Goal: Contribute content: Add original content to the website for others to see

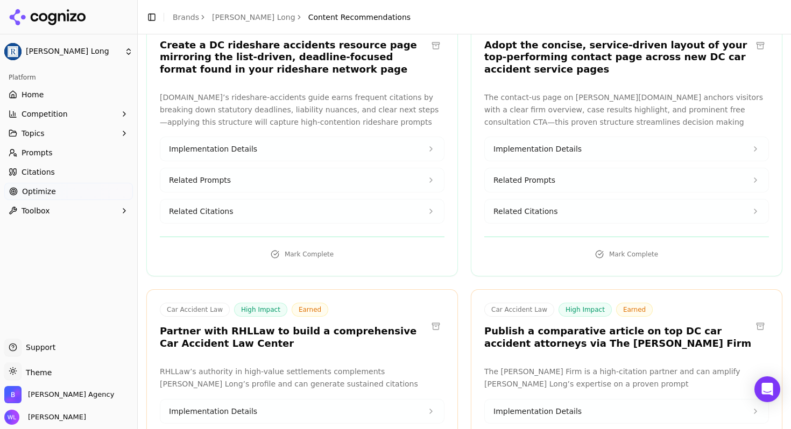
scroll to position [751, 0]
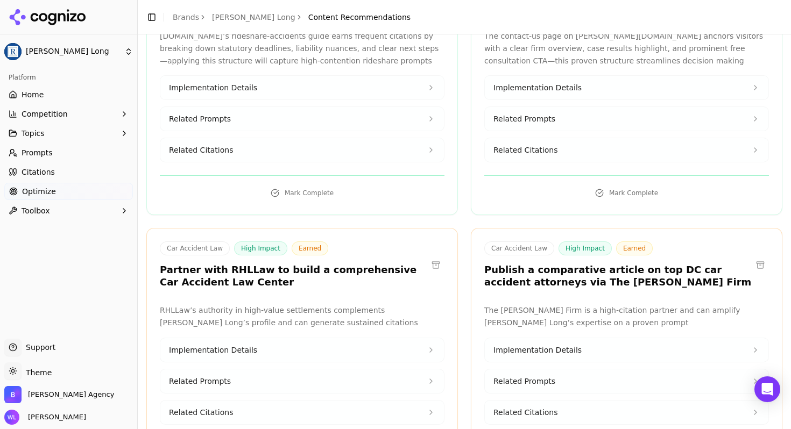
click at [432, 257] on button at bounding box center [435, 265] width 17 height 17
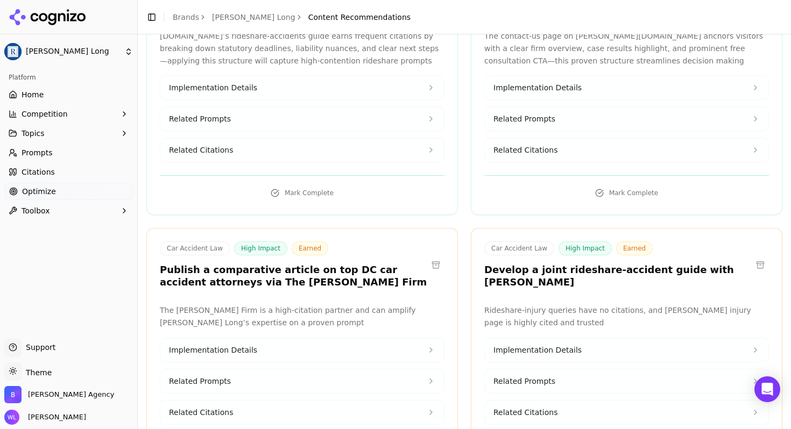
click at [434, 257] on button at bounding box center [435, 265] width 17 height 17
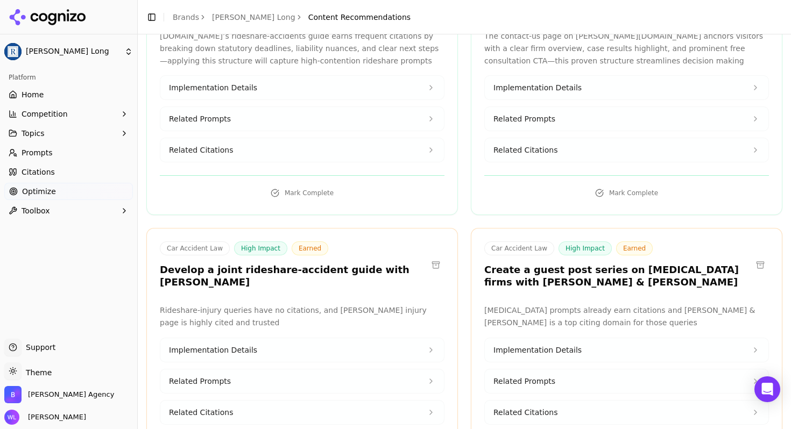
click at [433, 257] on button at bounding box center [435, 265] width 17 height 17
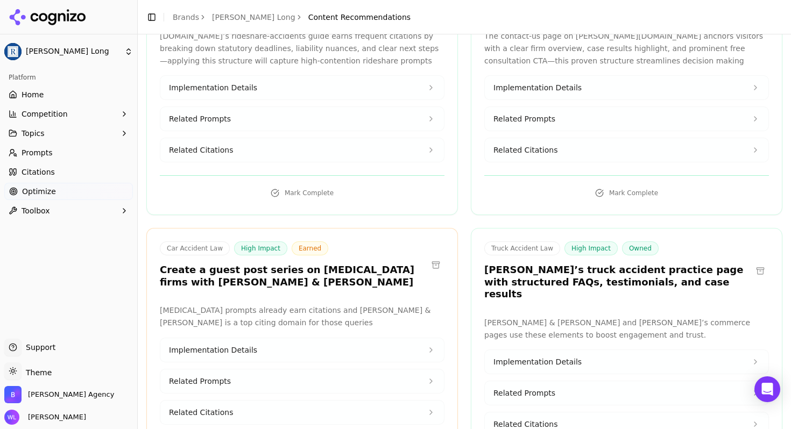
click at [430, 257] on button at bounding box center [435, 265] width 17 height 17
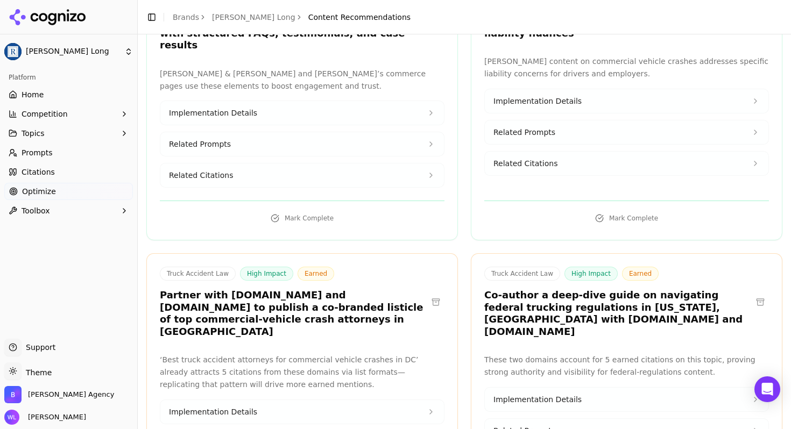
scroll to position [1080, 0]
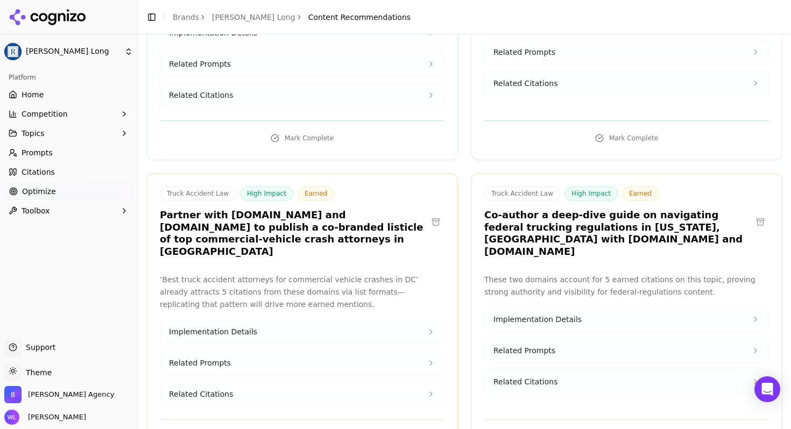
click at [431, 214] on button at bounding box center [435, 222] width 17 height 17
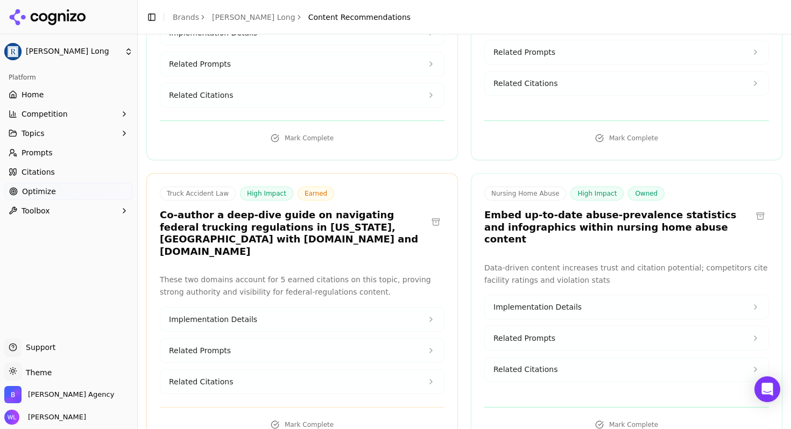
click at [431, 214] on button at bounding box center [435, 222] width 17 height 17
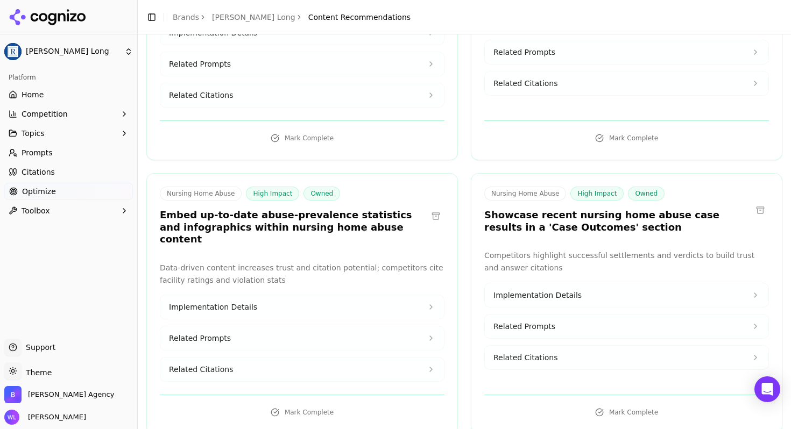
click at [752, 202] on button at bounding box center [760, 210] width 17 height 17
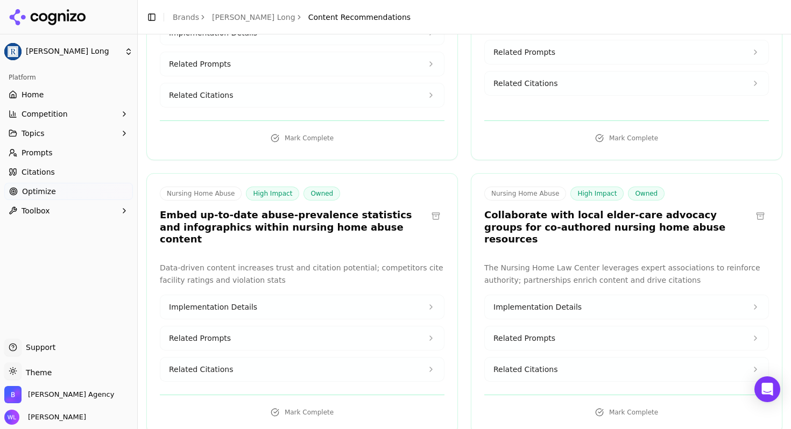
click at [753, 208] on button at bounding box center [760, 216] width 17 height 17
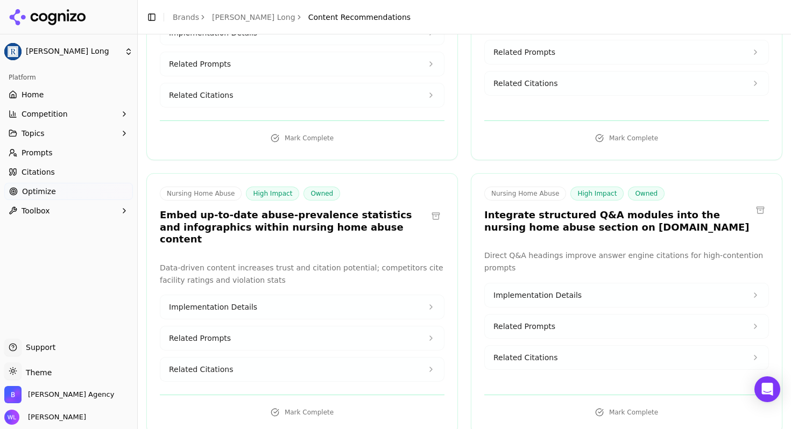
click at [752, 202] on button at bounding box center [760, 210] width 17 height 17
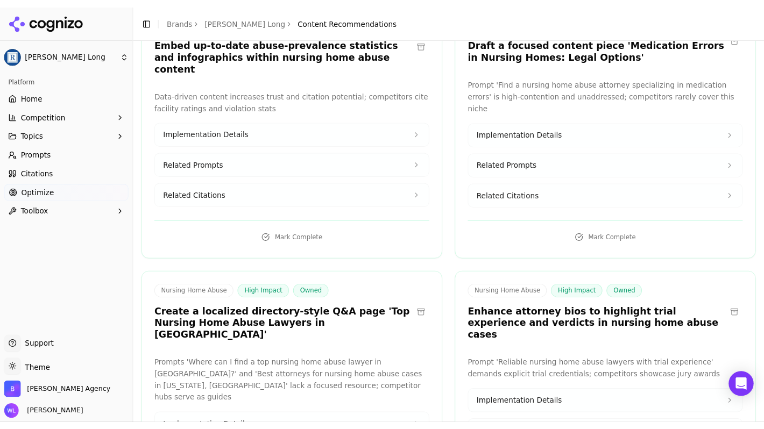
scroll to position [1441, 0]
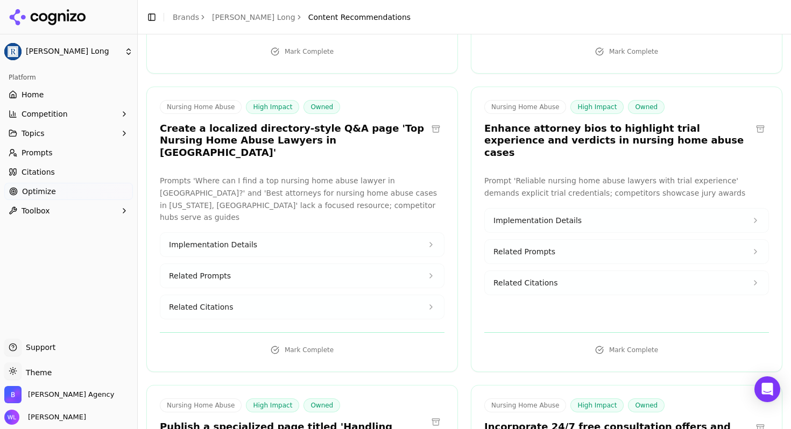
click at [430, 121] on button at bounding box center [435, 129] width 17 height 17
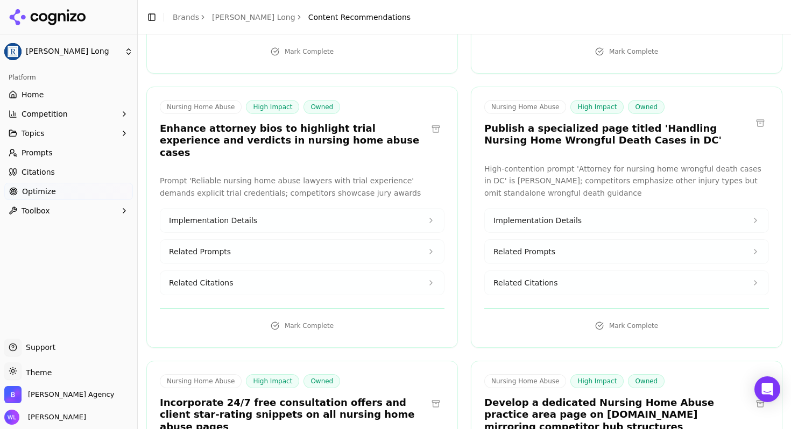
click at [432, 121] on button at bounding box center [435, 129] width 17 height 17
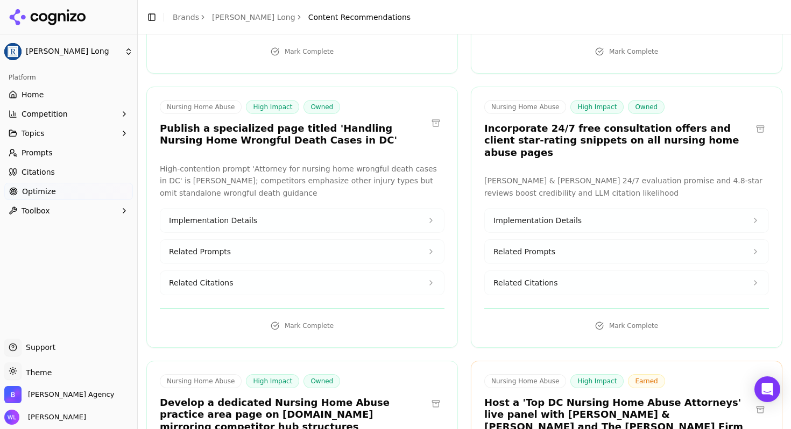
click at [753, 121] on button at bounding box center [760, 129] width 17 height 17
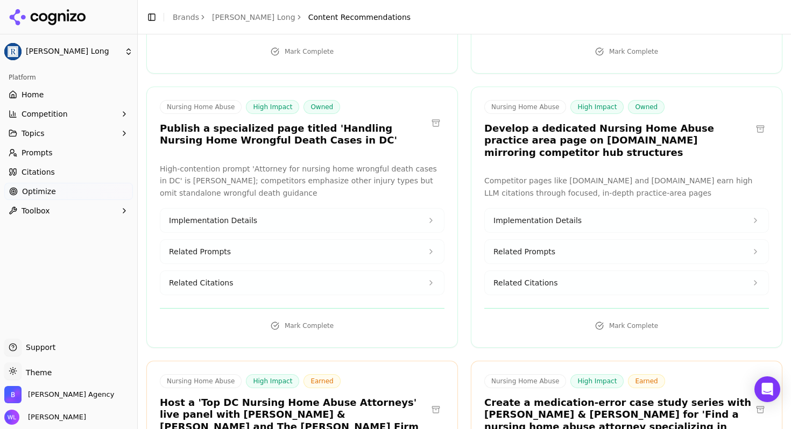
click at [757, 121] on button at bounding box center [760, 129] width 17 height 17
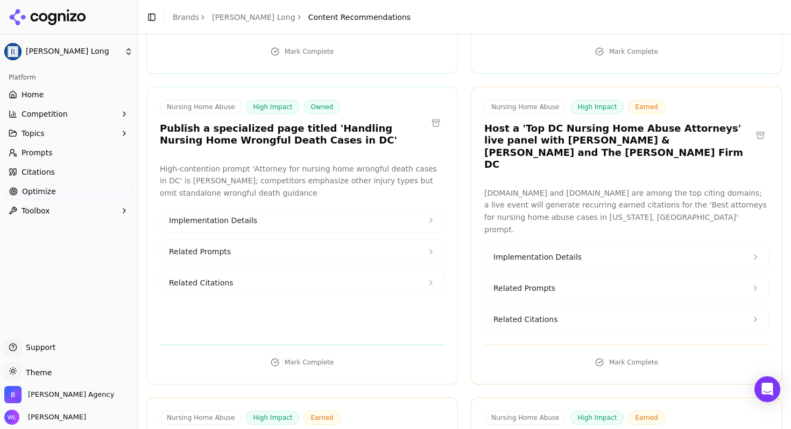
click at [758, 127] on button at bounding box center [760, 135] width 17 height 17
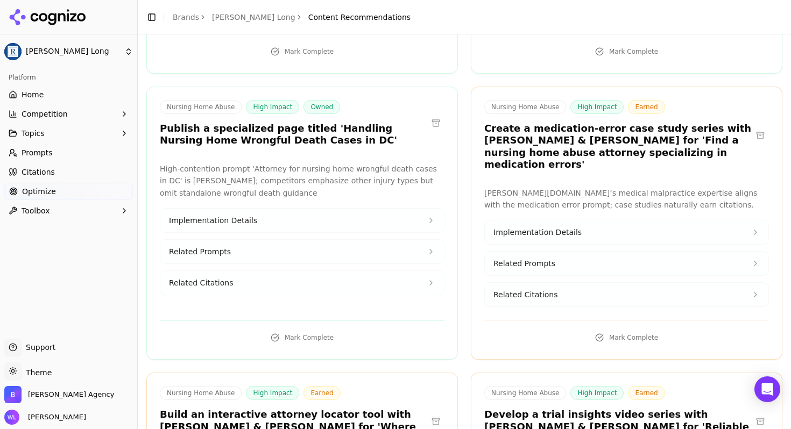
click at [755, 127] on button at bounding box center [760, 135] width 17 height 17
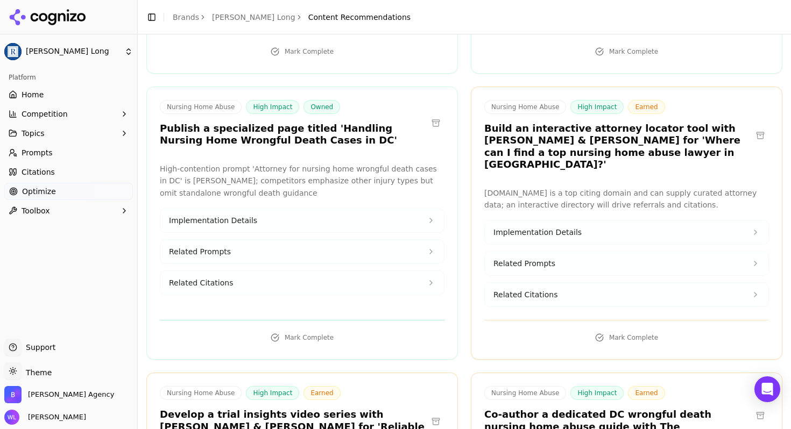
click at [752, 127] on button at bounding box center [760, 135] width 17 height 17
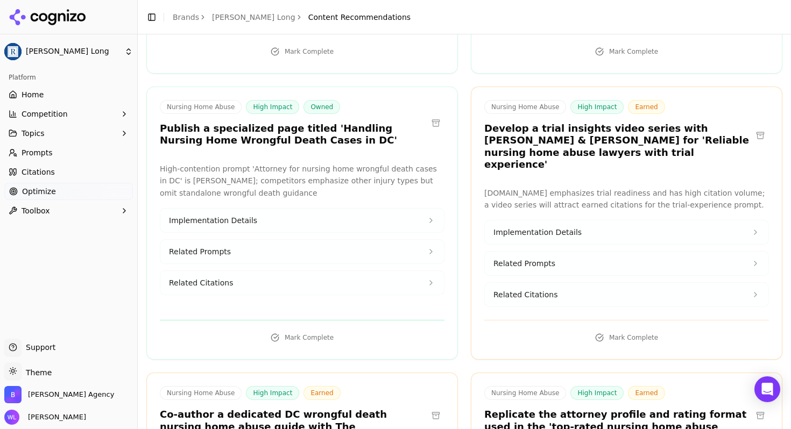
click at [752, 127] on button at bounding box center [760, 135] width 17 height 17
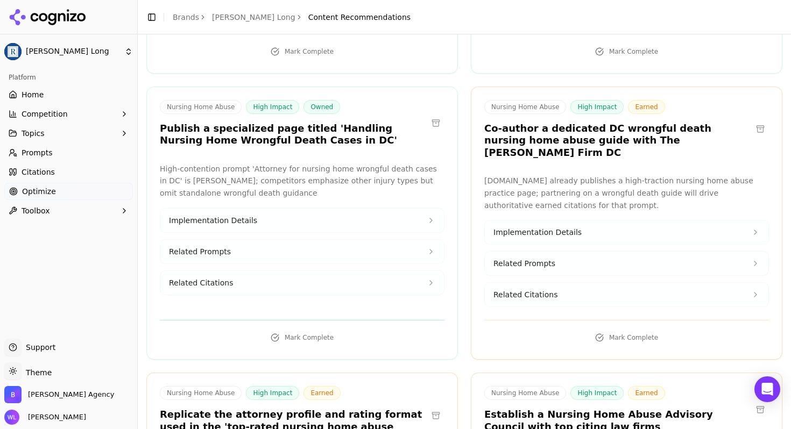
click at [752, 121] on button at bounding box center [760, 129] width 17 height 17
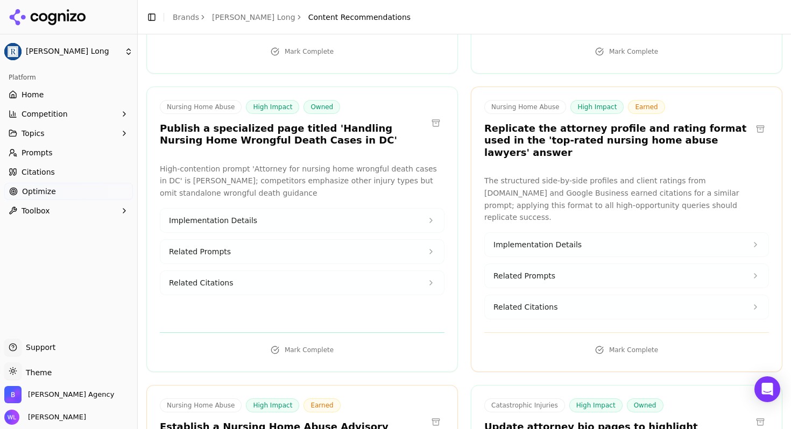
click at [760, 121] on button at bounding box center [760, 129] width 17 height 17
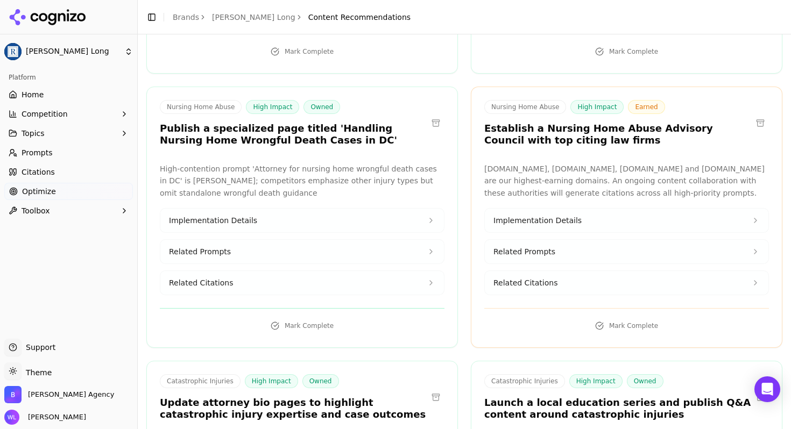
click at [754, 115] on button at bounding box center [760, 123] width 17 height 17
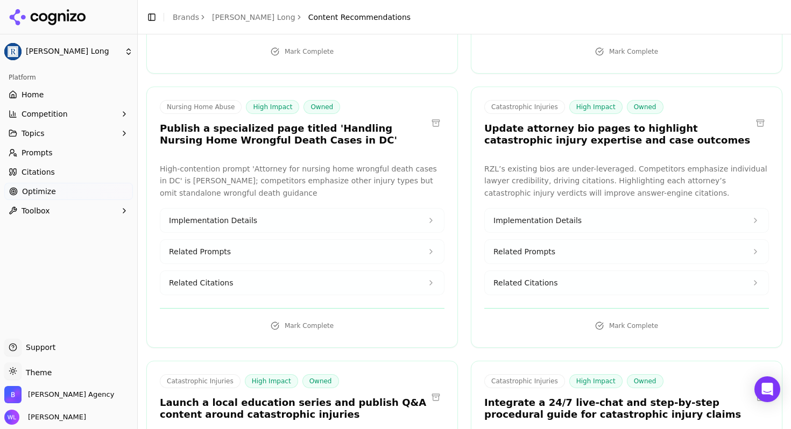
click at [756, 115] on button at bounding box center [760, 123] width 17 height 17
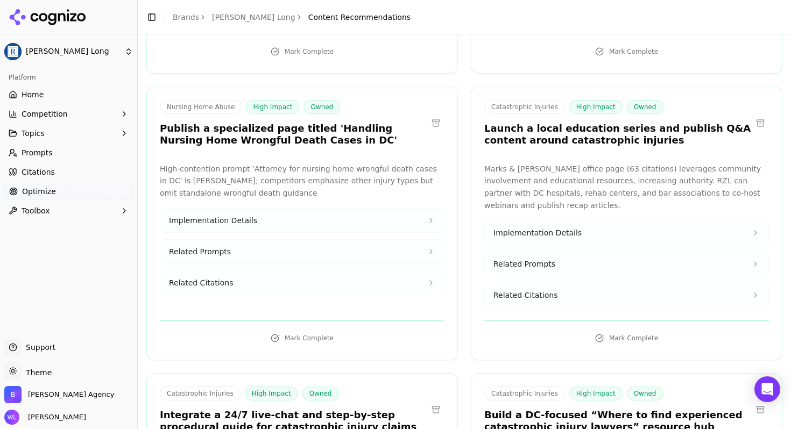
click at [756, 115] on button at bounding box center [760, 123] width 17 height 17
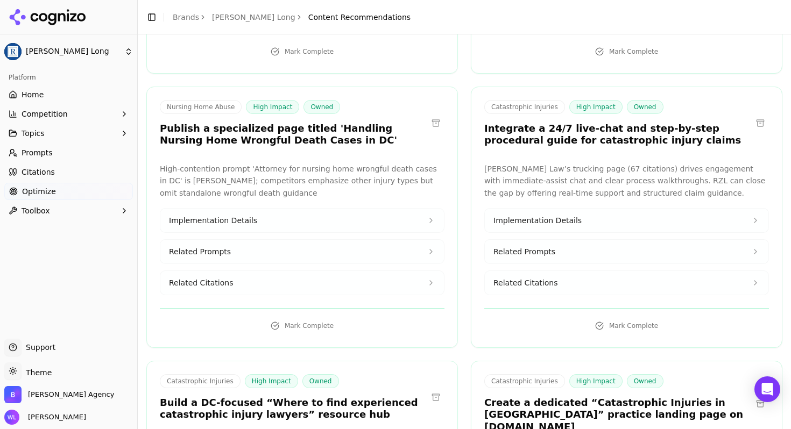
click at [756, 115] on button at bounding box center [760, 123] width 17 height 17
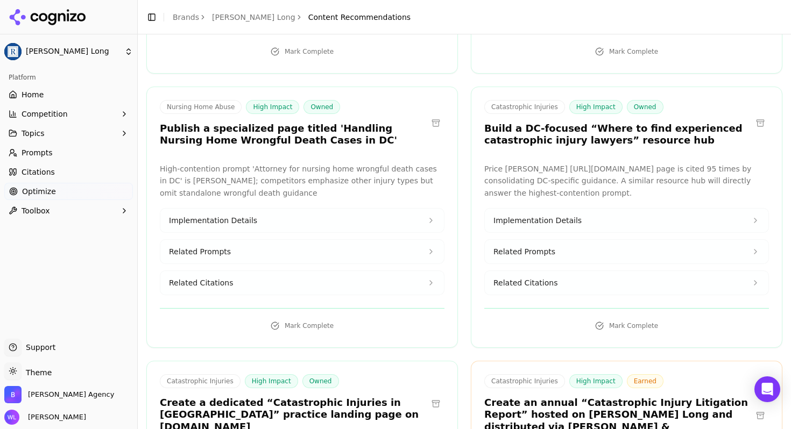
click at [756, 115] on button at bounding box center [760, 123] width 17 height 17
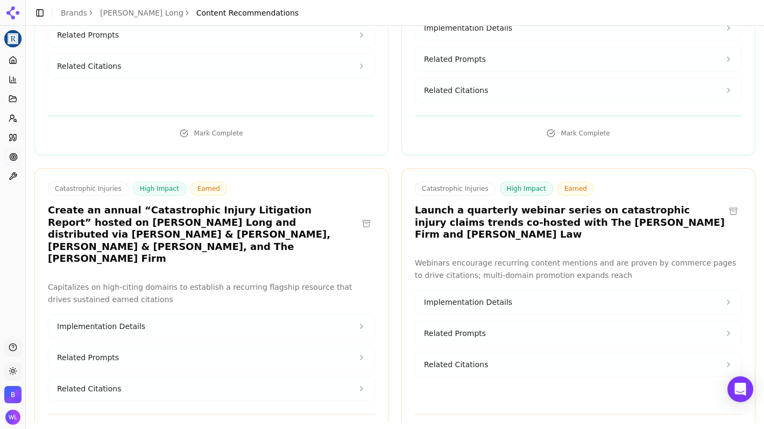
scroll to position [1613, 0]
click at [727, 202] on button at bounding box center [733, 210] width 17 height 17
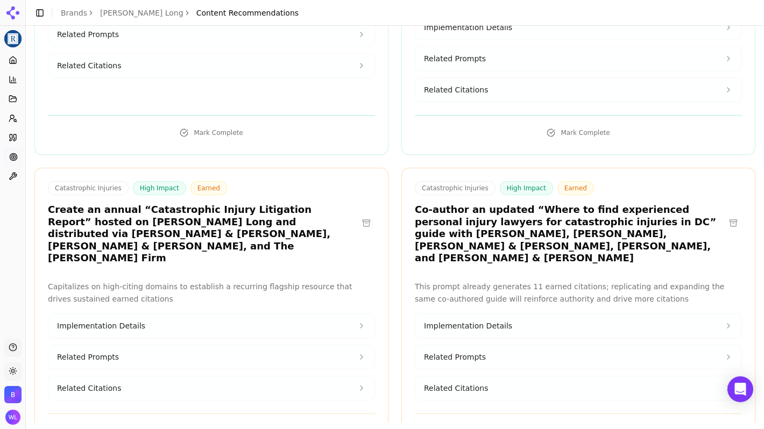
click at [363, 215] on button at bounding box center [366, 223] width 17 height 17
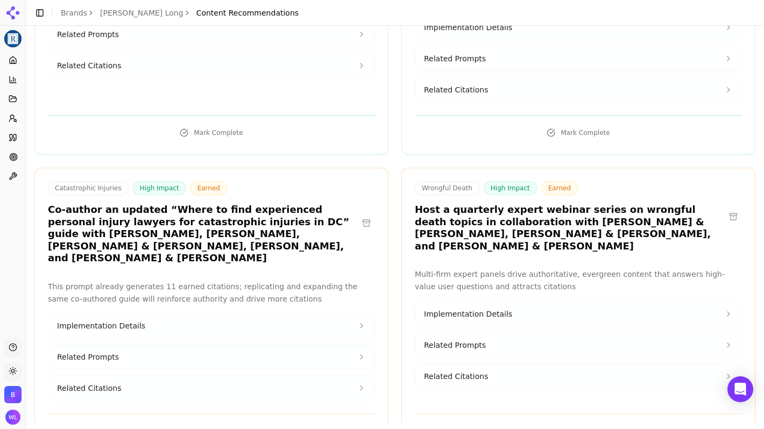
click at [362, 215] on button at bounding box center [366, 223] width 17 height 17
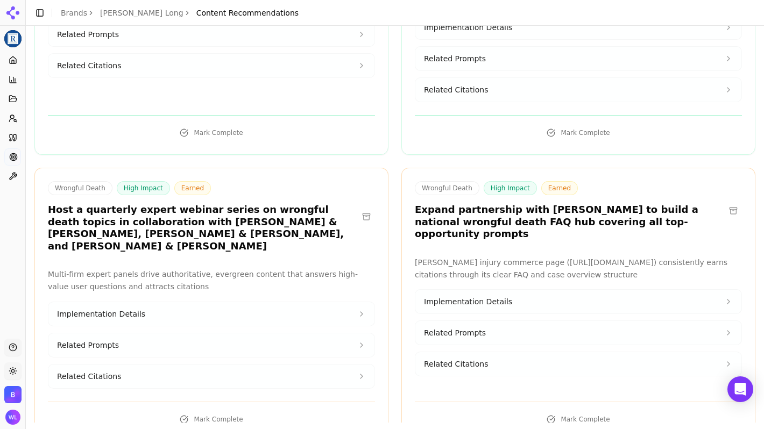
click at [360, 208] on button at bounding box center [366, 216] width 17 height 17
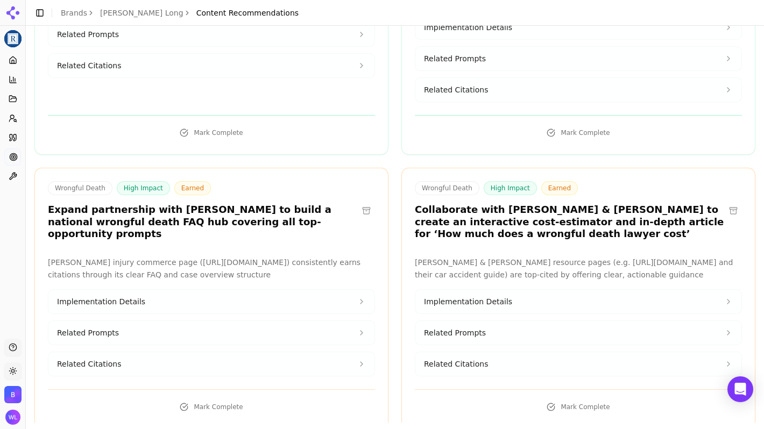
click at [366, 202] on button at bounding box center [366, 210] width 17 height 17
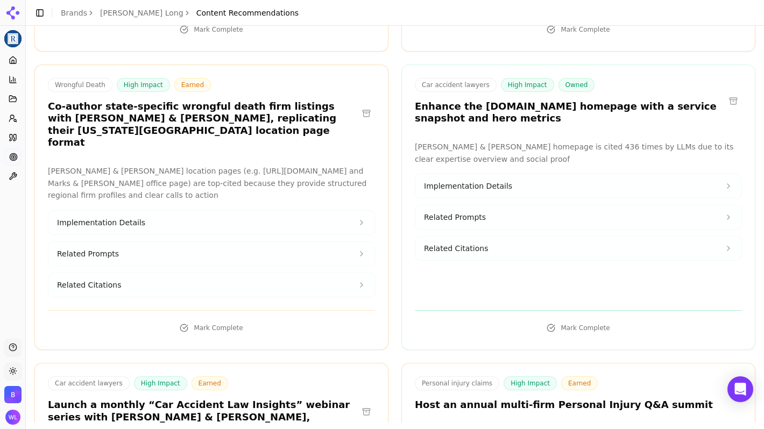
scroll to position [1878, 0]
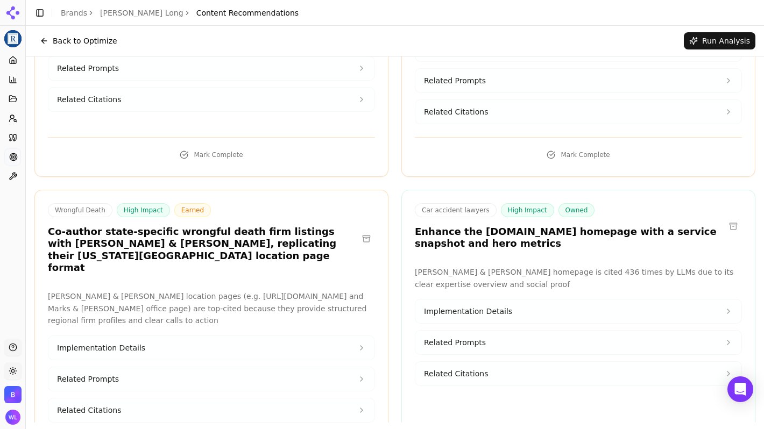
click at [367, 230] on button at bounding box center [366, 238] width 17 height 17
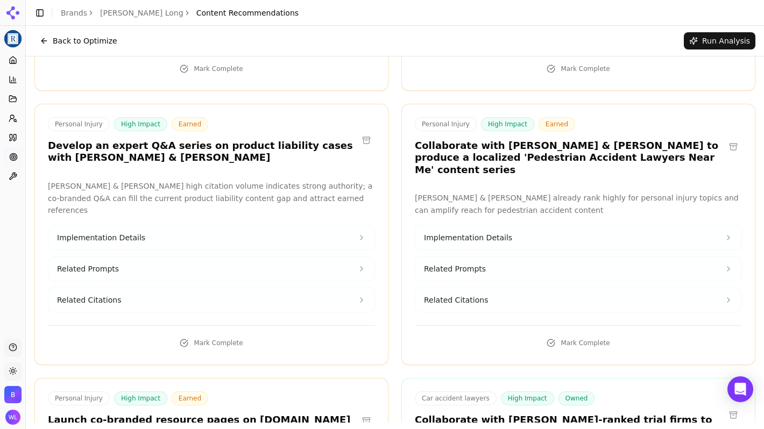
scroll to position [2474, 0]
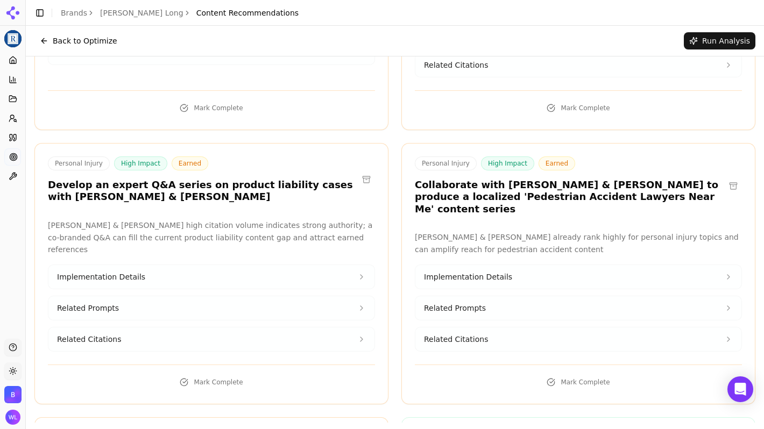
click at [728, 178] on button at bounding box center [733, 186] width 17 height 17
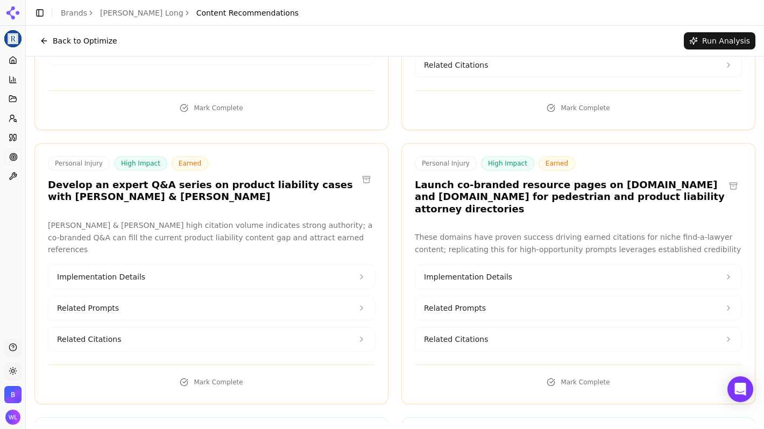
click at [726, 178] on button at bounding box center [733, 186] width 17 height 17
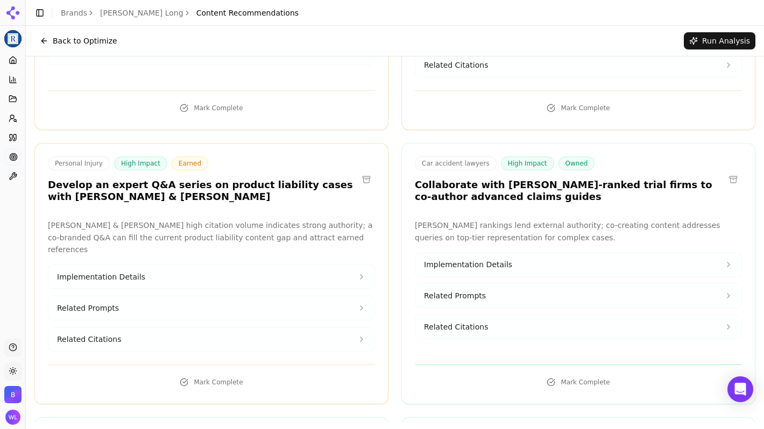
click at [727, 171] on button at bounding box center [733, 179] width 17 height 17
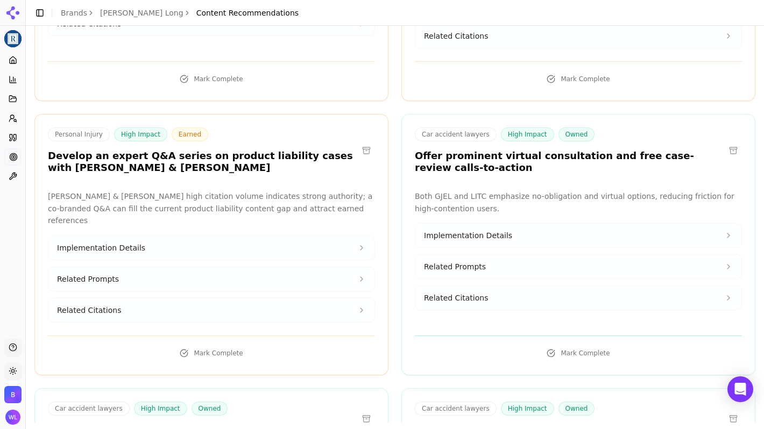
scroll to position [2563, 0]
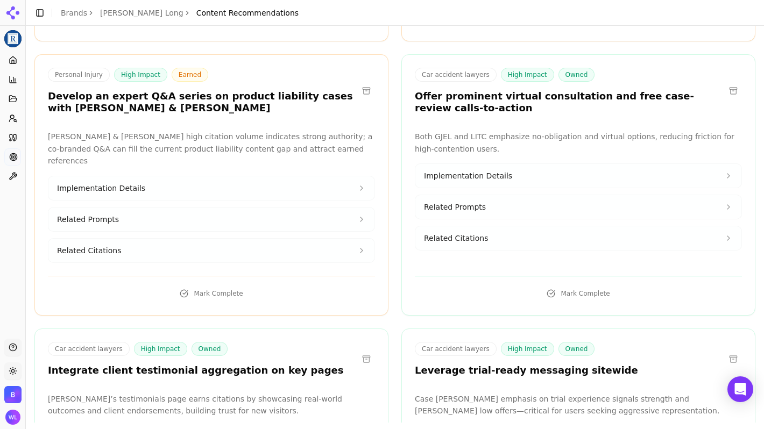
click at [363, 351] on button at bounding box center [366, 359] width 17 height 17
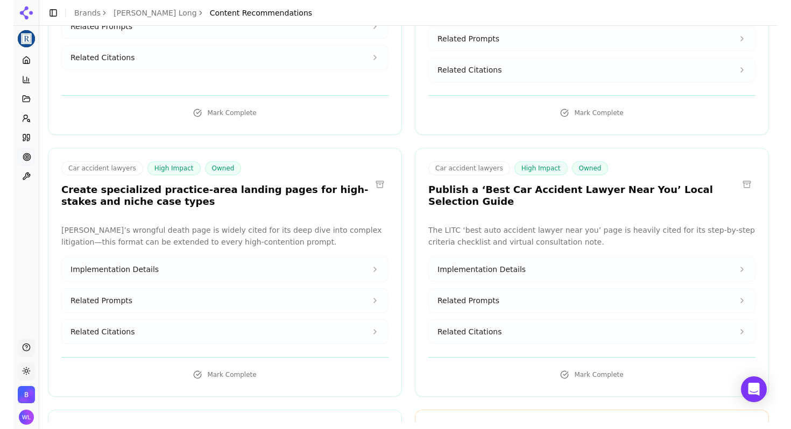
scroll to position [3050, 0]
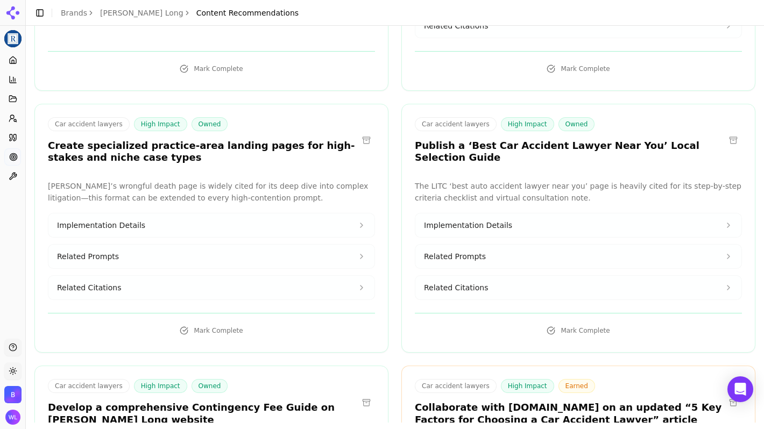
click at [729, 394] on button at bounding box center [733, 402] width 17 height 17
click at [725, 394] on button at bounding box center [733, 402] width 17 height 17
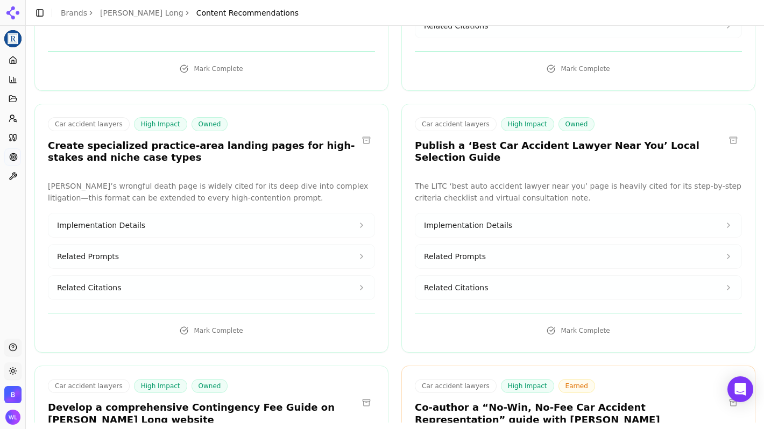
click at [725, 394] on button at bounding box center [733, 402] width 17 height 17
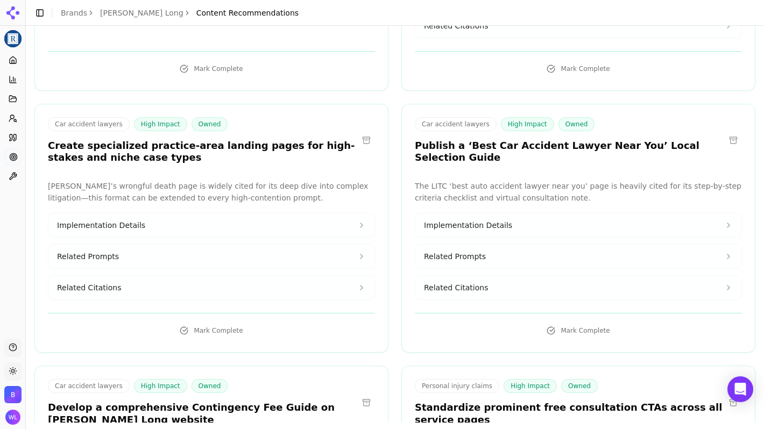
click at [725, 394] on button at bounding box center [733, 402] width 17 height 17
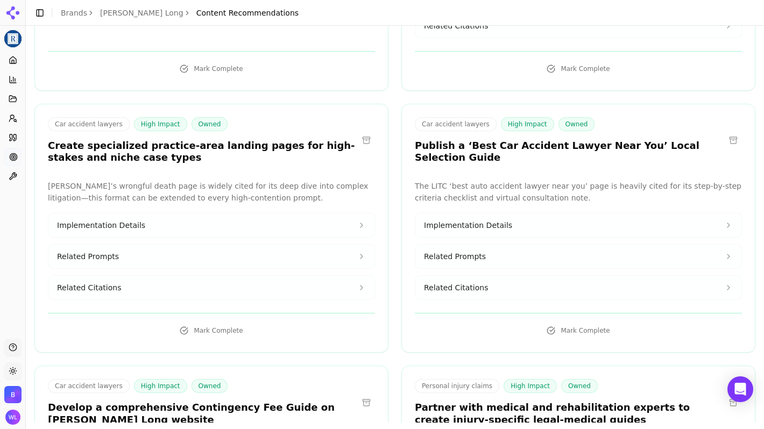
click at [726, 394] on button at bounding box center [733, 402] width 17 height 17
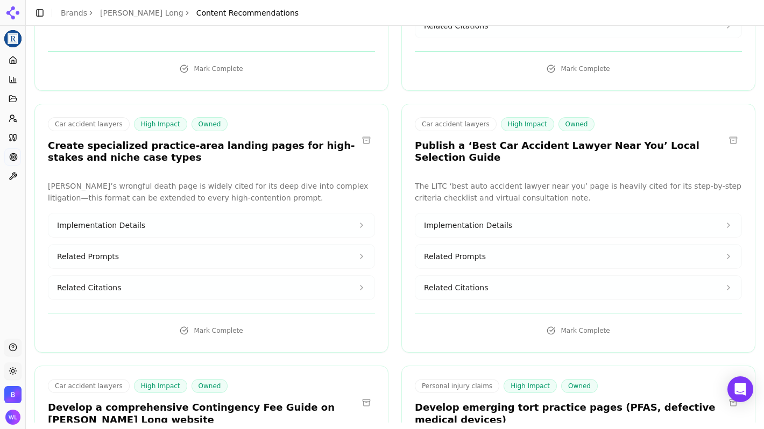
click at [726, 394] on button at bounding box center [733, 402] width 17 height 17
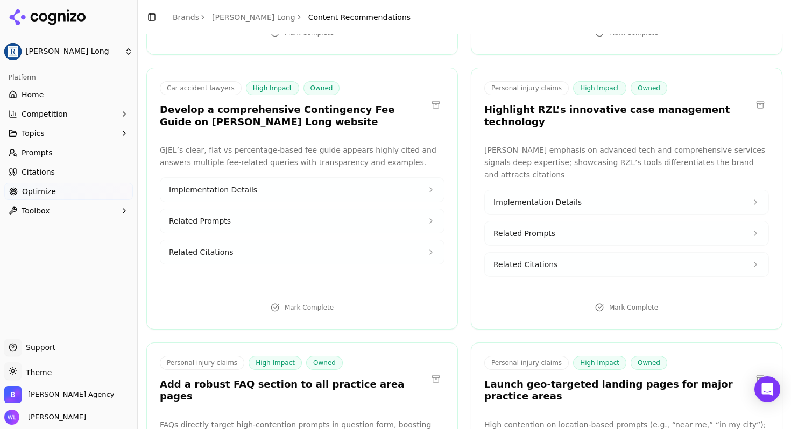
scroll to position [3513, 0]
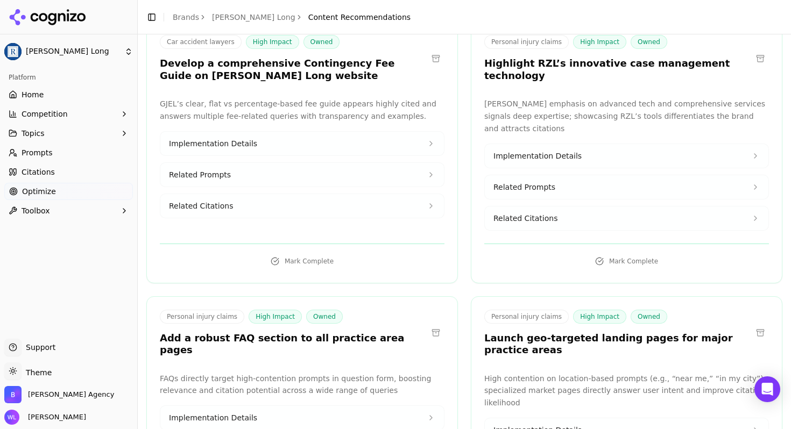
click at [430, 324] on button at bounding box center [435, 332] width 17 height 17
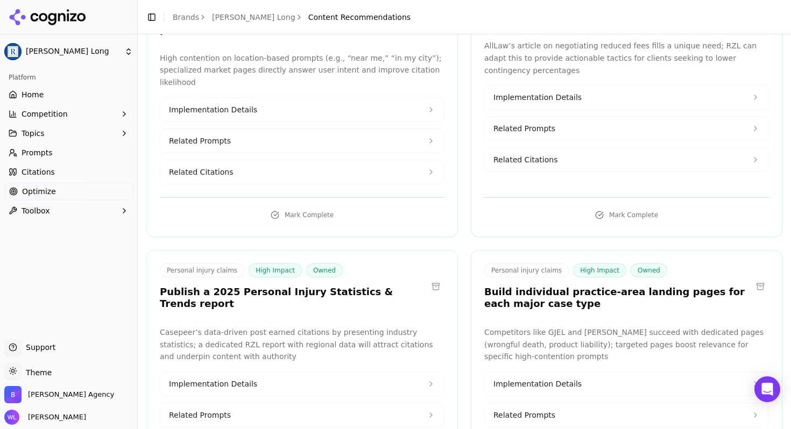
scroll to position [3835, 0]
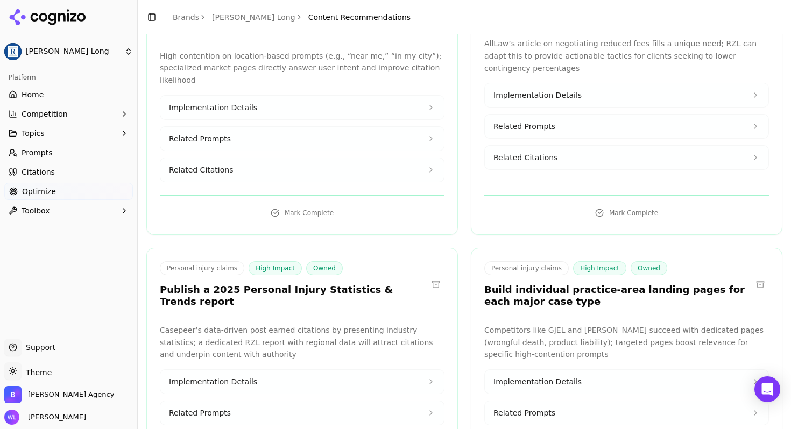
click at [754, 276] on button at bounding box center [760, 284] width 17 height 17
click at [752, 276] on button at bounding box center [760, 284] width 17 height 17
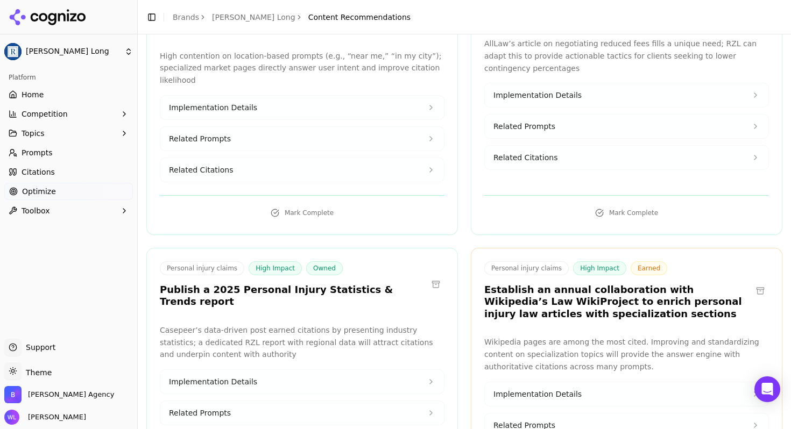
click at [752, 282] on button at bounding box center [760, 290] width 17 height 17
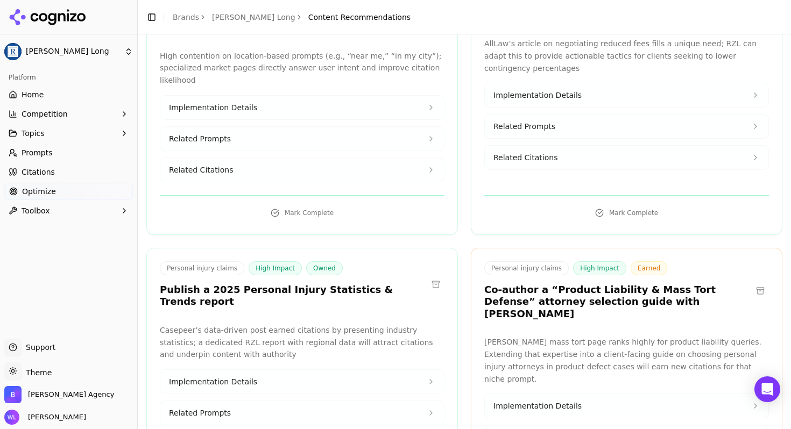
click at [753, 282] on button at bounding box center [760, 290] width 17 height 17
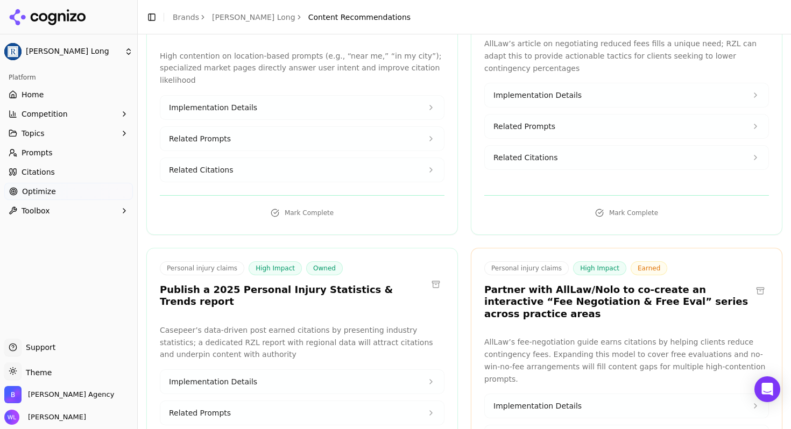
click at [752, 282] on button at bounding box center [760, 290] width 17 height 17
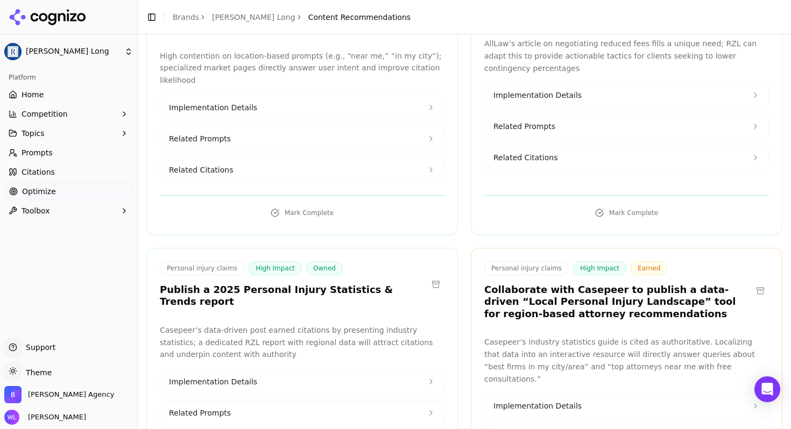
click at [752, 282] on button at bounding box center [760, 290] width 17 height 17
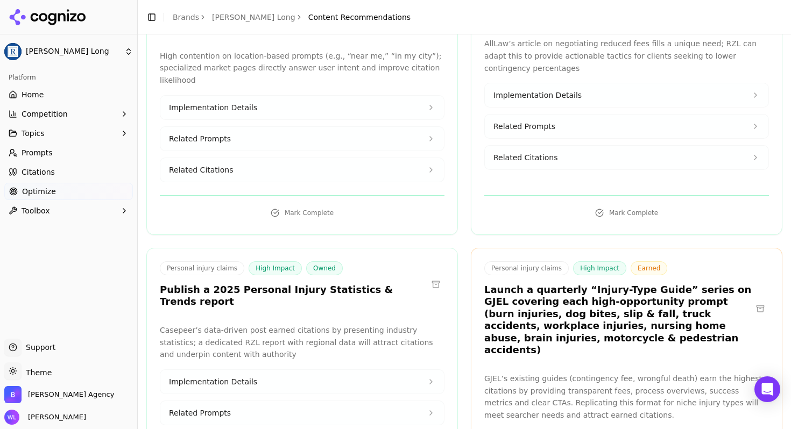
click at [751, 261] on div "Personal injury claims High Impact Earned Launch a quarterly “Injury-Type Guide…" at bounding box center [626, 308] width 285 height 95
click at [752, 300] on button at bounding box center [760, 308] width 17 height 17
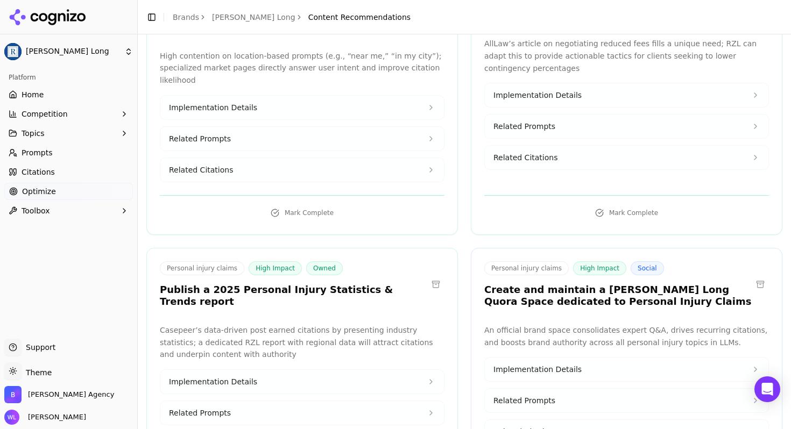
click at [752, 276] on button at bounding box center [760, 284] width 17 height 17
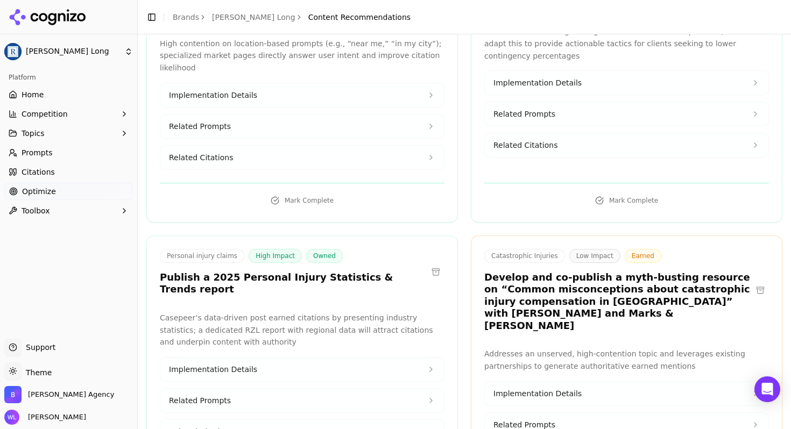
scroll to position [3860, 0]
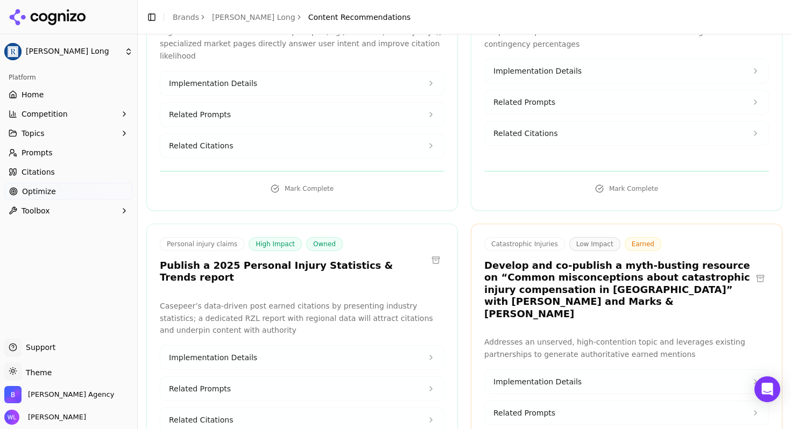
click at [752, 270] on button at bounding box center [760, 278] width 17 height 17
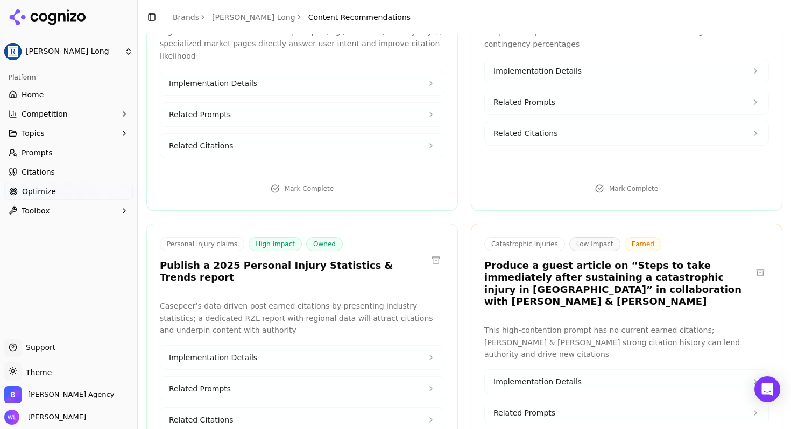
click at [752, 264] on button at bounding box center [760, 272] width 17 height 17
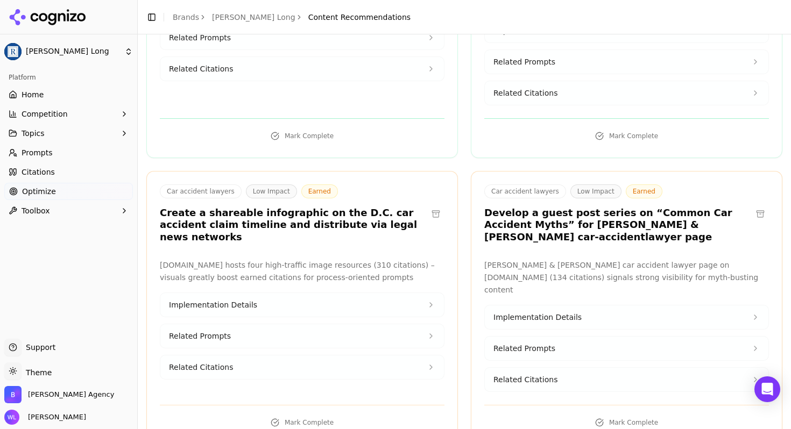
scroll to position [4790, 0]
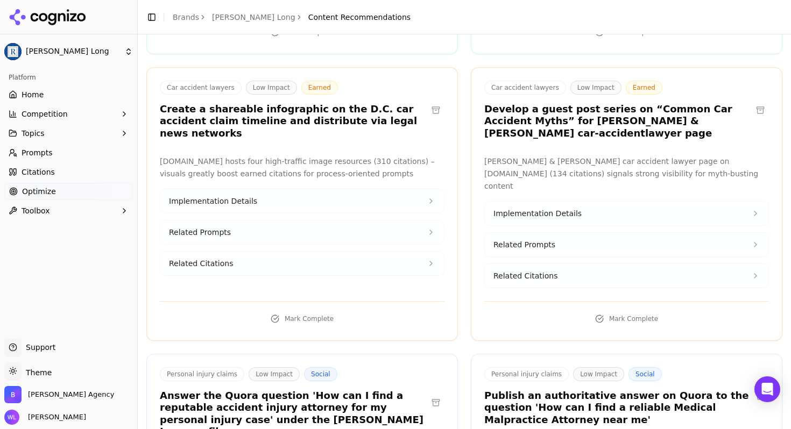
click at [753, 388] on button at bounding box center [760, 396] width 17 height 17
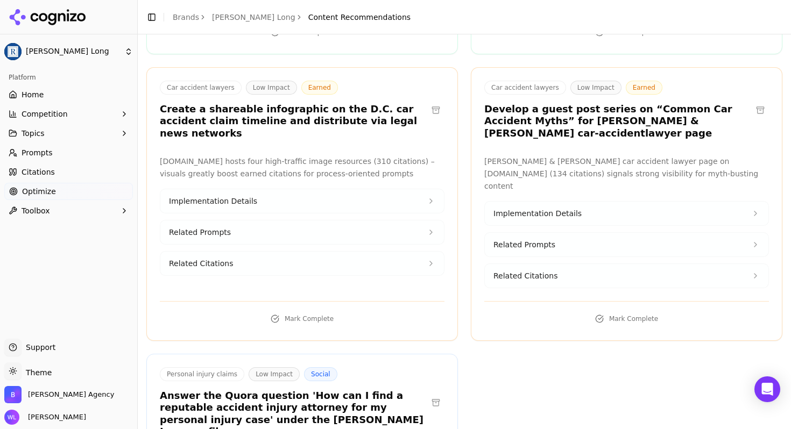
click at [430, 394] on button at bounding box center [435, 402] width 17 height 17
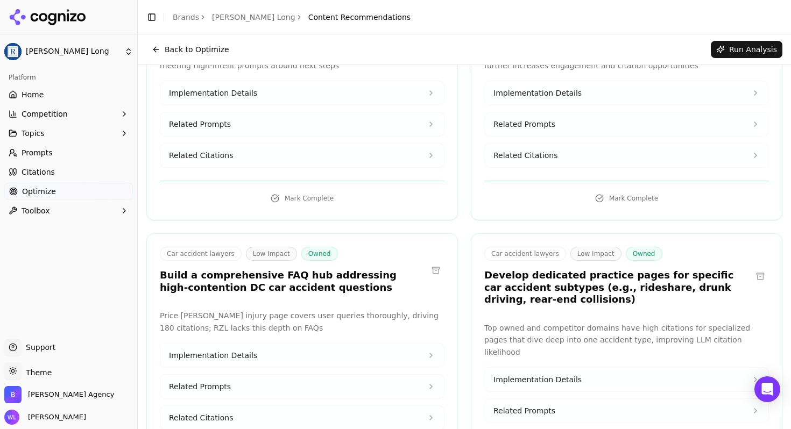
scroll to position [4341, 0]
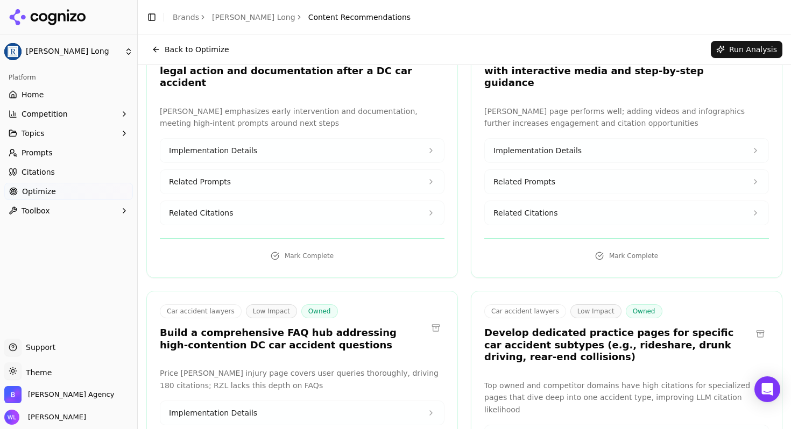
click at [752, 325] on button at bounding box center [760, 333] width 17 height 17
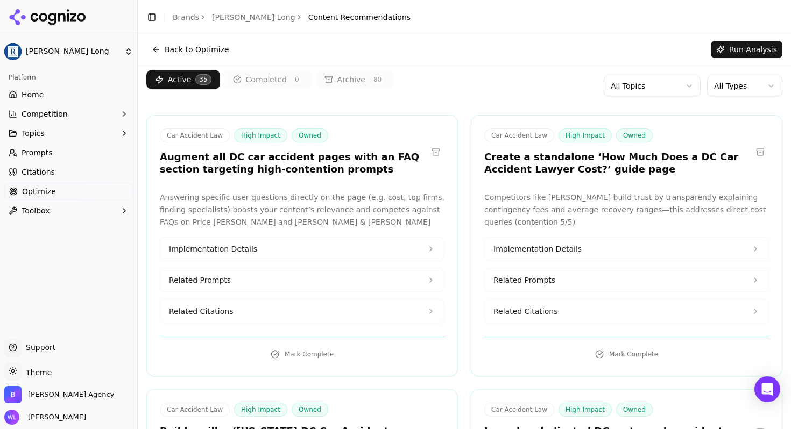
scroll to position [0, 0]
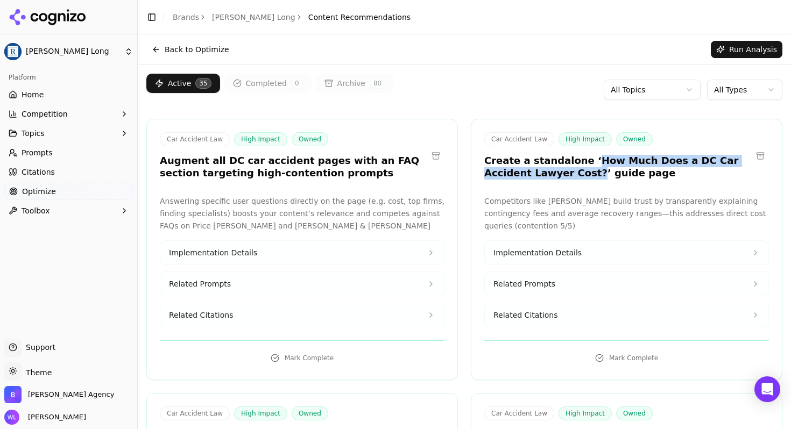
drag, startPoint x: 576, startPoint y: 157, endPoint x: 540, endPoint y: 175, distance: 40.2
click at [540, 175] on h3 "Create a standalone ‘How Much Does a DC Car Accident Lawyer Cost?’ guide page" at bounding box center [617, 167] width 267 height 24
copy h3 "How Much Does a DC Car Accident Lawyer Cost?"
click at [739, 254] on button "Implementation Details" at bounding box center [627, 253] width 284 height 24
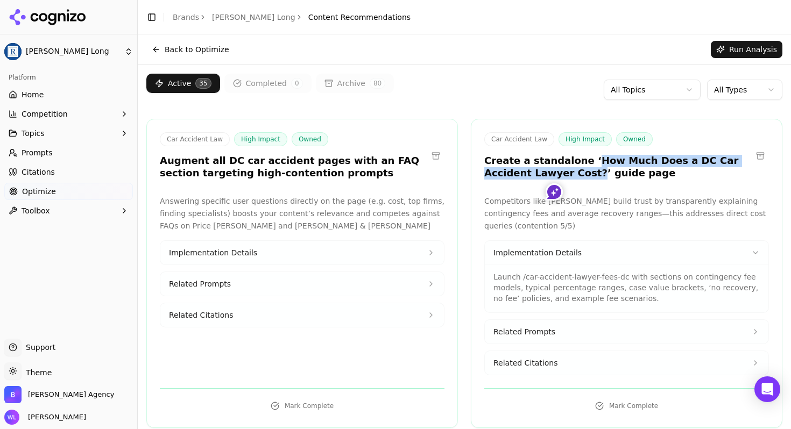
click at [675, 328] on button "Related Prompts" at bounding box center [627, 332] width 284 height 24
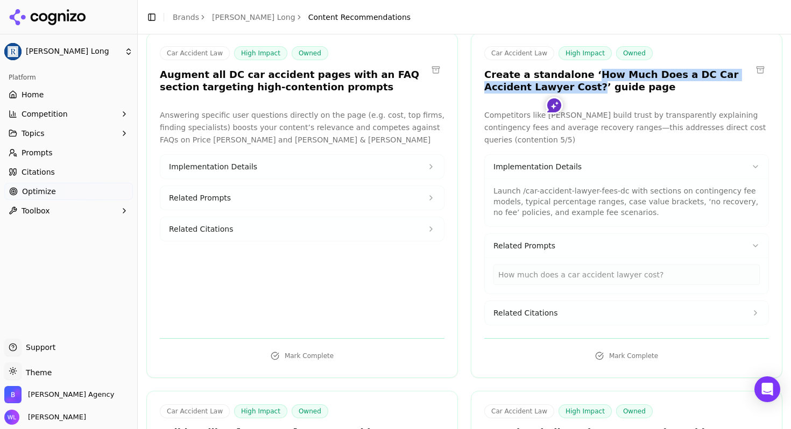
click at [608, 324] on button "Related Citations" at bounding box center [627, 313] width 284 height 24
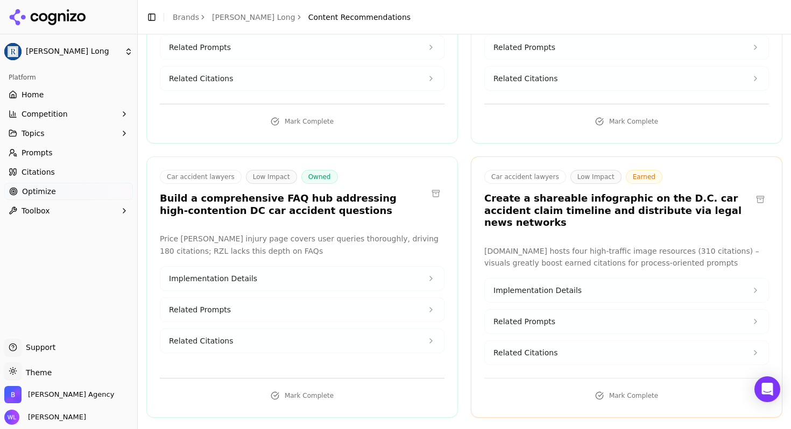
scroll to position [4673, 0]
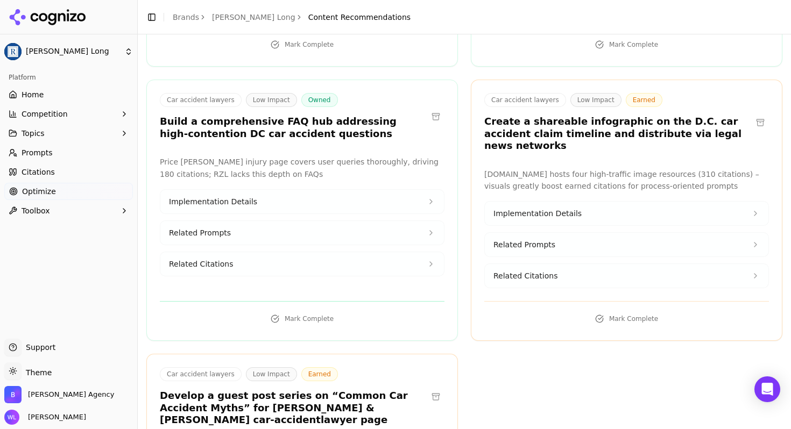
click at [431, 388] on button at bounding box center [435, 396] width 17 height 17
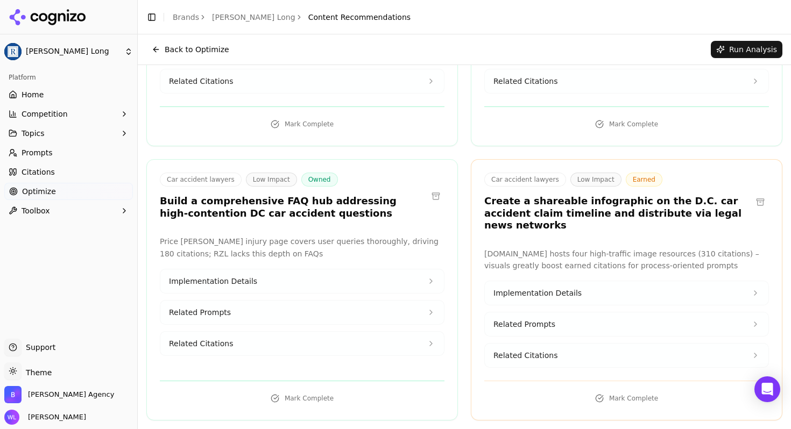
scroll to position [4411, 0]
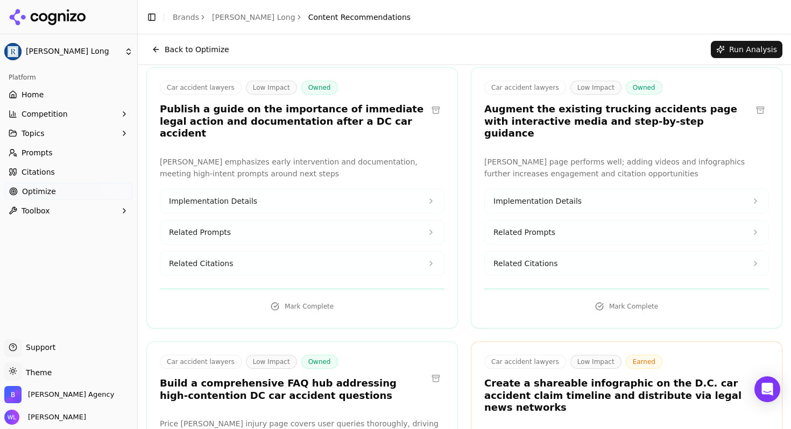
click at [759, 376] on button at bounding box center [760, 384] width 17 height 17
